Goal: Task Accomplishment & Management: Manage account settings

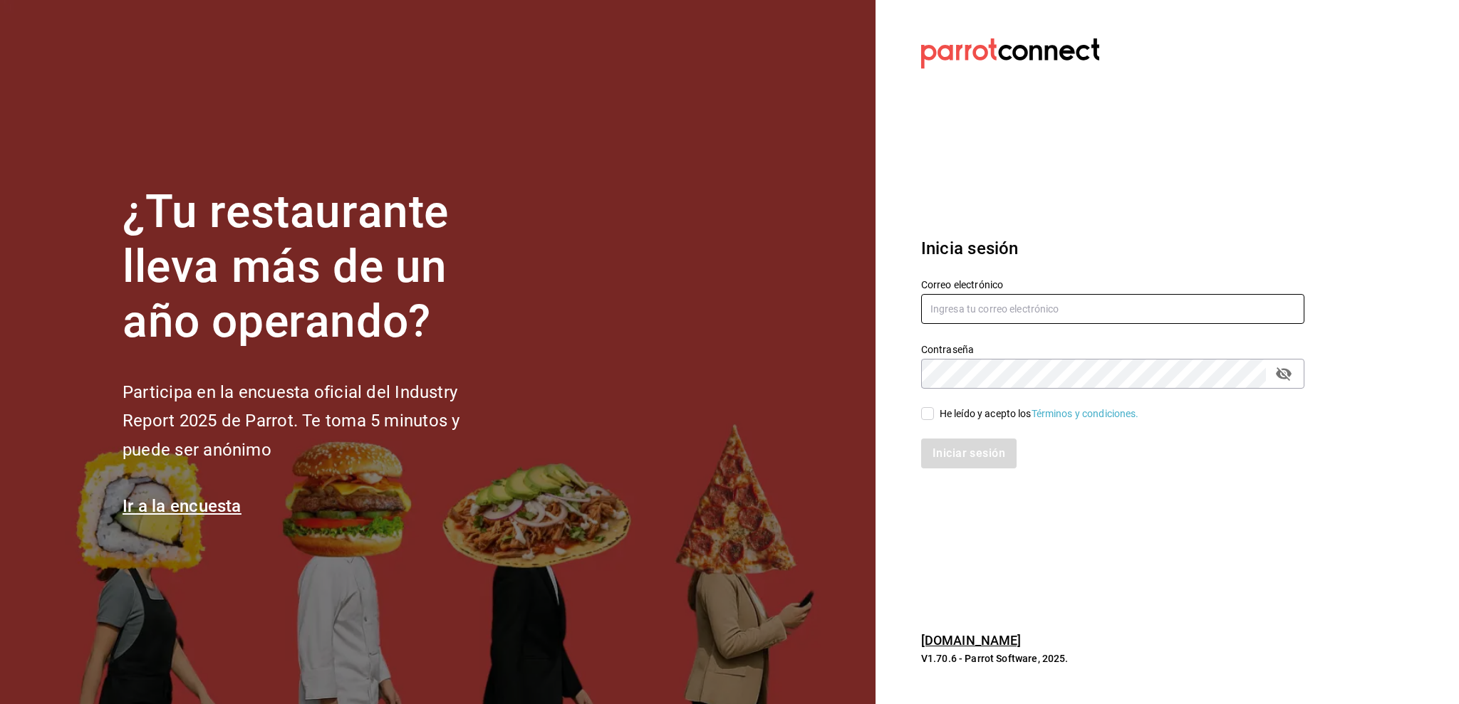
click at [975, 304] on input "text" at bounding box center [1112, 309] width 383 height 30
type input "[PERSON_NAME][EMAIL_ADDRESS][DOMAIN_NAME]"
click at [1284, 371] on icon "passwordField" at bounding box center [1283, 373] width 17 height 17
click at [930, 410] on input "He leído y acepto los Términos y condiciones." at bounding box center [927, 413] width 13 height 13
checkbox input "true"
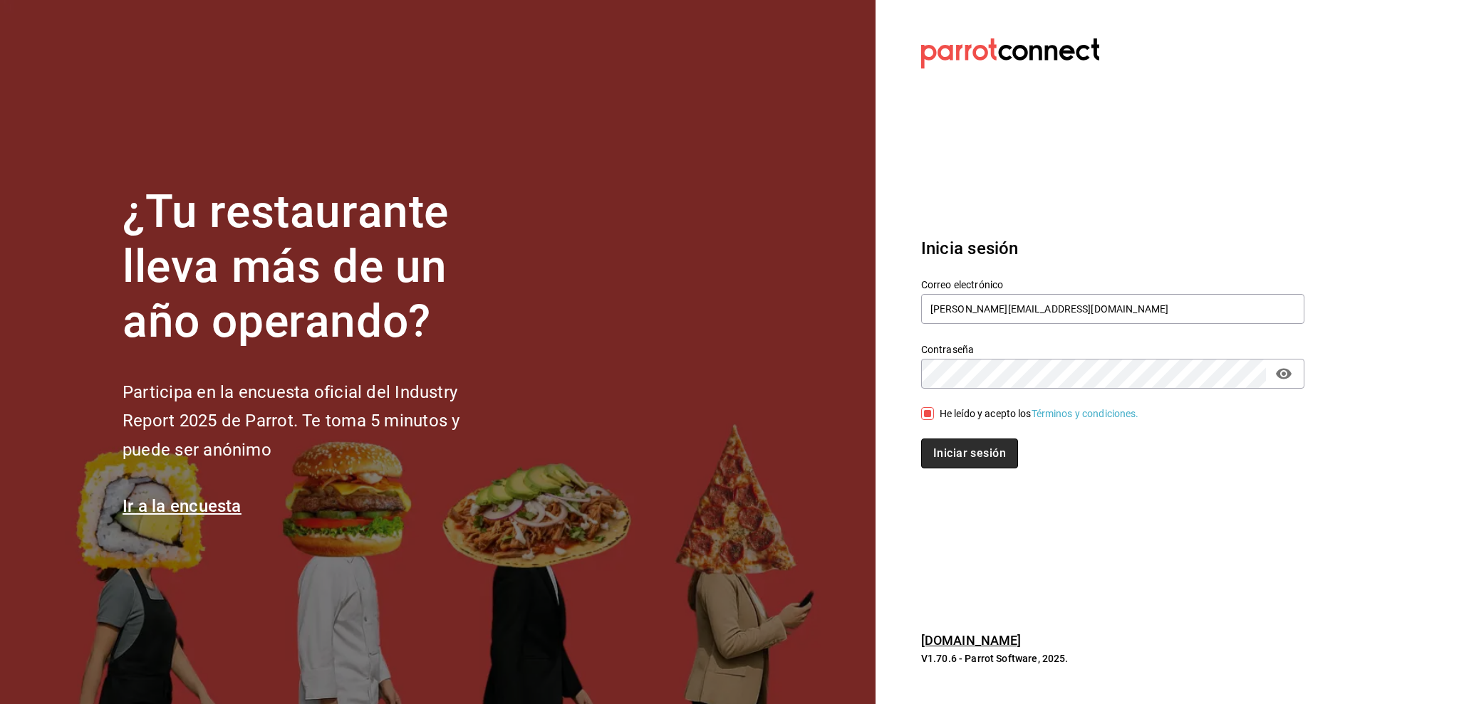
click at [938, 447] on button "Iniciar sesión" at bounding box center [969, 454] width 97 height 30
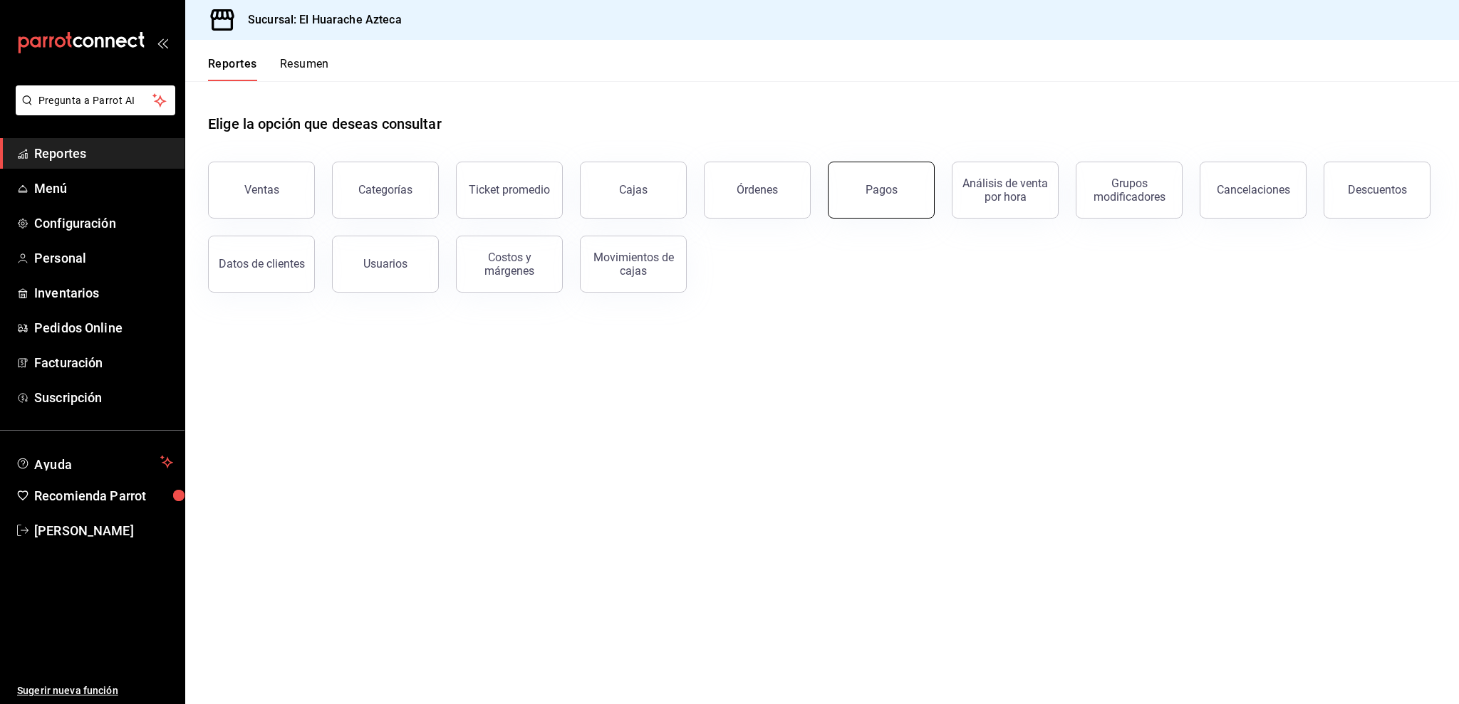
click at [873, 197] on button "Pagos" at bounding box center [881, 190] width 107 height 57
